Goal: Information Seeking & Learning: Learn about a topic

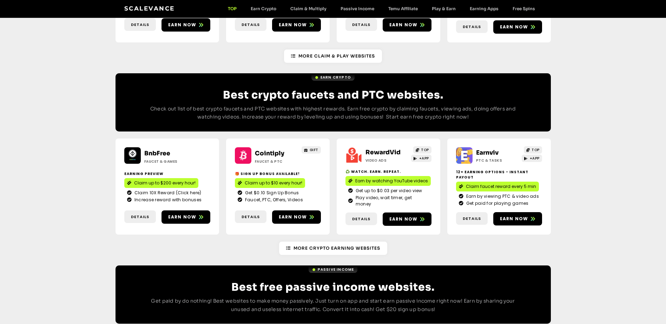
scroll to position [565, 0]
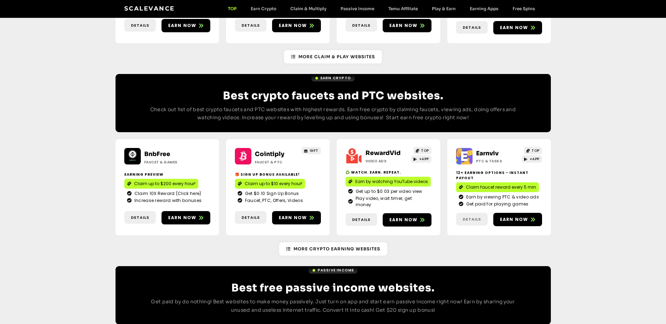
click at [467, 217] on span "Details" at bounding box center [472, 220] width 18 height 6
click at [470, 217] on span "Details" at bounding box center [472, 220] width 18 height 6
click at [483, 150] on link "Earnviv" at bounding box center [487, 153] width 22 height 7
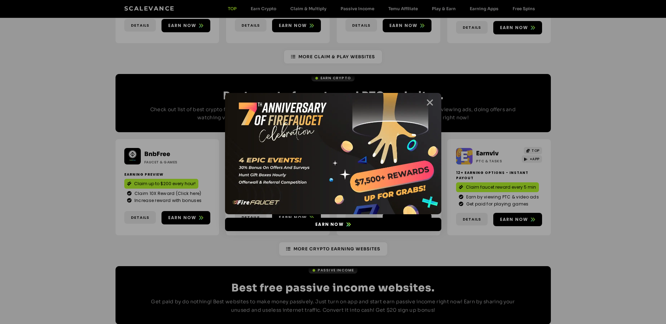
click at [428, 103] on icon "Close" at bounding box center [430, 102] width 9 height 9
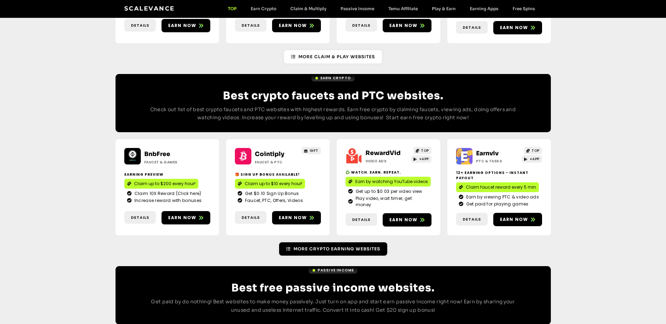
click at [337, 246] on span "More Crypto earning Websites" at bounding box center [337, 249] width 87 height 6
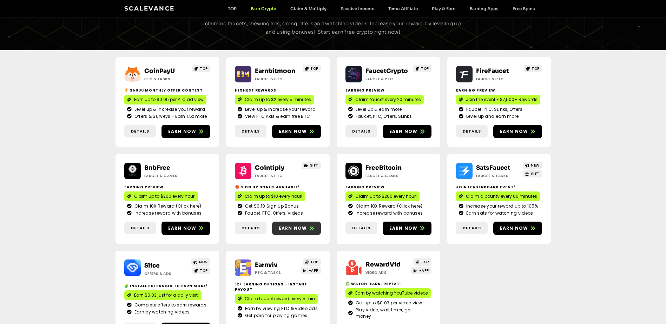
scroll to position [16, 0]
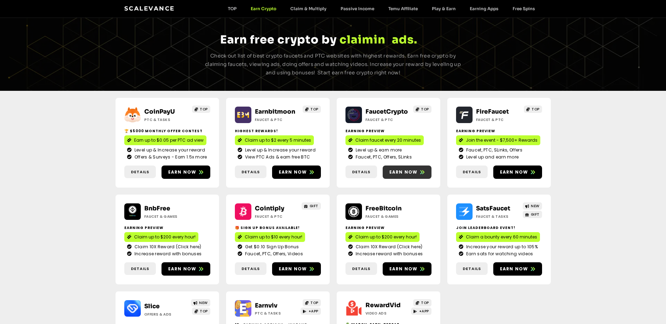
click at [404, 172] on span "Earn now" at bounding box center [403, 172] width 28 height 6
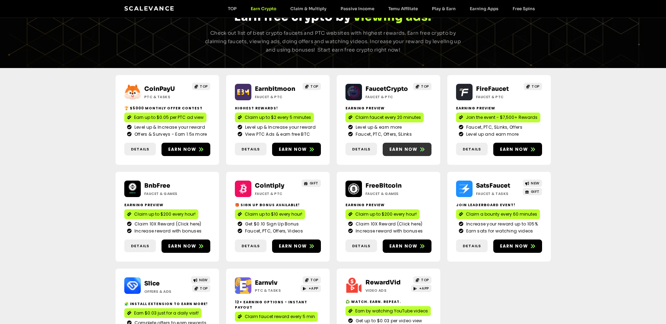
scroll to position [86, 0]
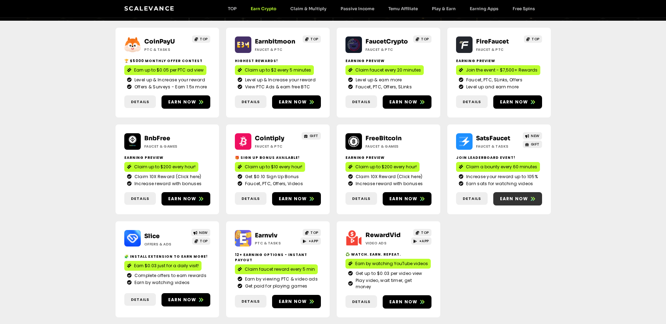
click at [500, 201] on span "Earn now" at bounding box center [517, 199] width 49 height 6
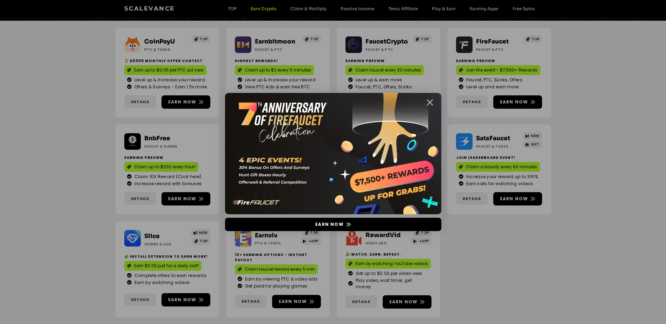
click at [430, 102] on icon "Close" at bounding box center [430, 102] width 9 height 9
